Goal: Information Seeking & Learning: Understand process/instructions

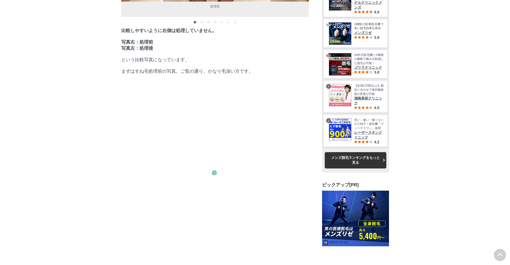
scroll to position [9350, 268]
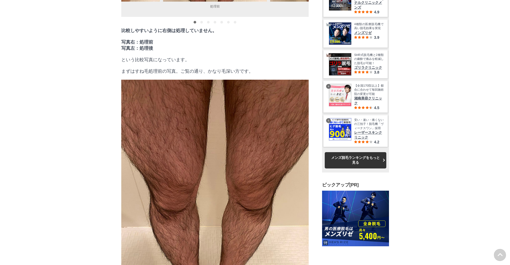
drag, startPoint x: 161, startPoint y: 145, endPoint x: 201, endPoint y: 146, distance: 39.9
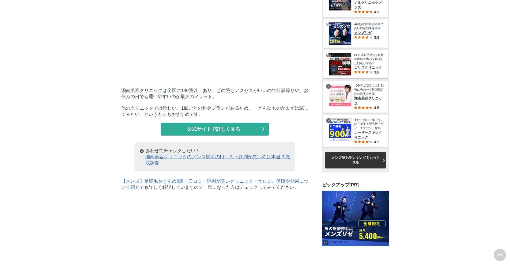
scroll to position [9662, 268]
